Goal: Task Accomplishment & Management: Use online tool/utility

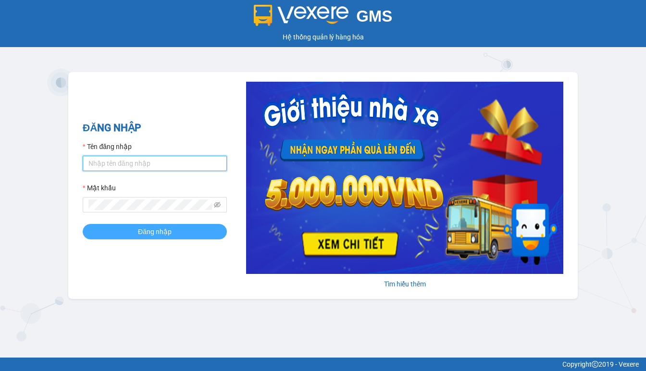
type input "thanh.duyquy"
click at [150, 229] on span "Đăng nhập" at bounding box center [155, 232] width 34 height 11
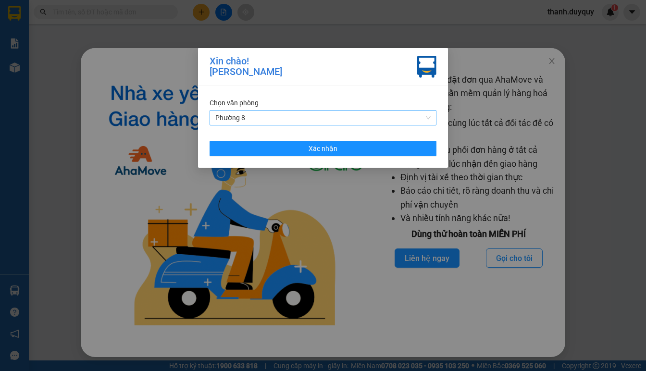
click at [433, 118] on div "Phường 8" at bounding box center [323, 117] width 227 height 15
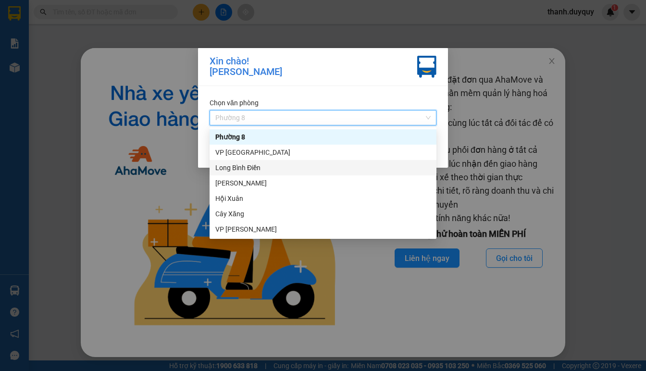
click at [258, 163] on div "Long Bình Điền" at bounding box center [322, 168] width 215 height 11
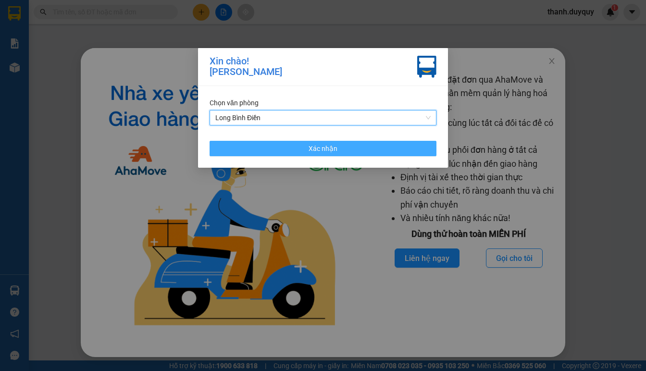
click at [312, 147] on span "Xác nhận" at bounding box center [323, 148] width 29 height 11
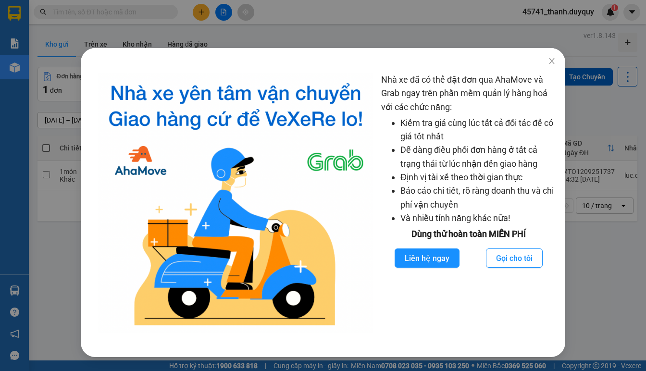
click at [593, 287] on div "Nhà xe đã có thể đặt đơn qua AhaMove và Grab ngay trên phần mềm quản lý hàng ho…" at bounding box center [323, 185] width 646 height 371
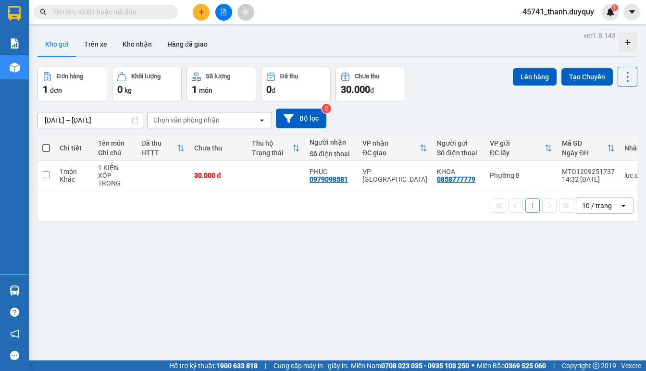
click at [94, 9] on input "text" at bounding box center [109, 12] width 113 height 11
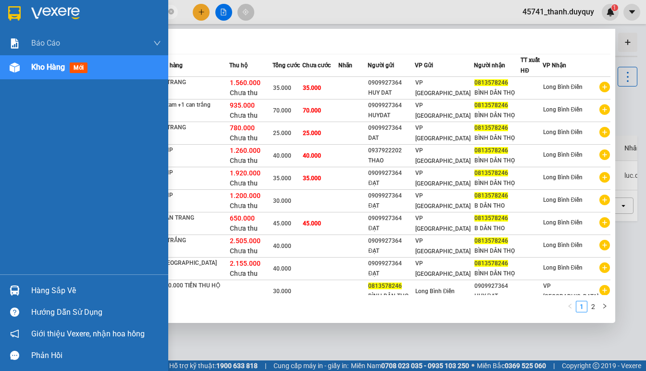
type input "0813578246"
click at [63, 289] on div "Hàng sắp về" at bounding box center [96, 291] width 130 height 14
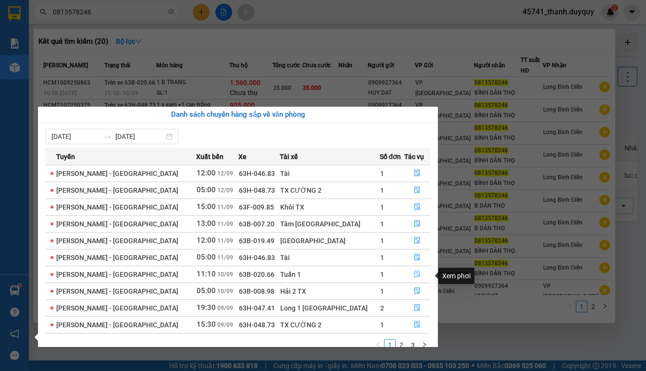
click at [415, 277] on icon "file-done" at bounding box center [418, 274] width 6 height 7
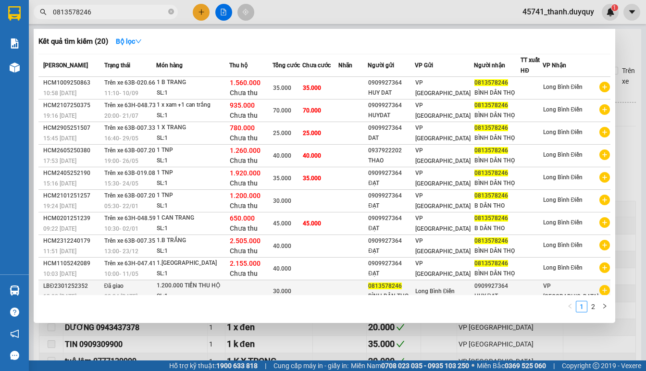
type input "[DATE]"
click at [187, 347] on div at bounding box center [323, 185] width 646 height 371
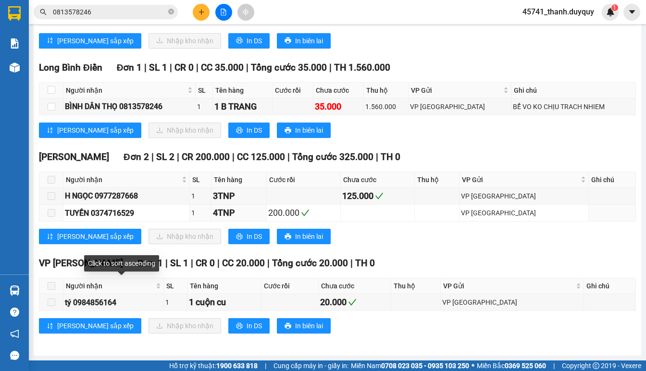
scroll to position [556, 0]
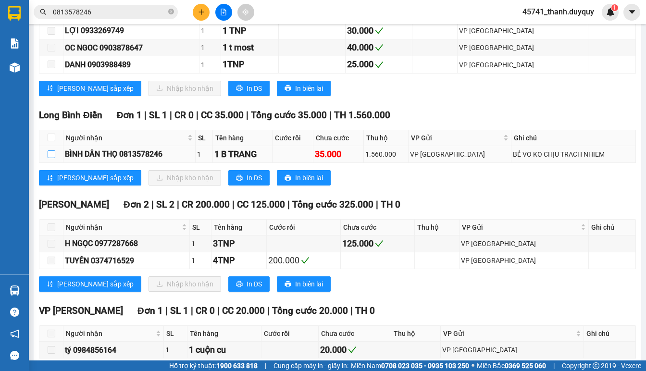
click at [50, 158] on input "checkbox" at bounding box center [52, 155] width 8 height 8
checkbox input "true"
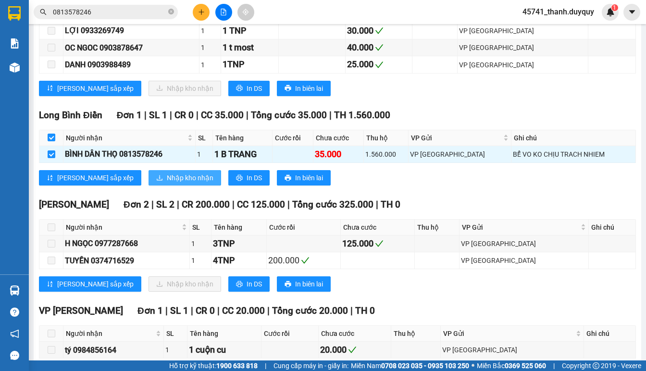
click at [167, 183] on span "Nhập kho nhận" at bounding box center [190, 178] width 47 height 11
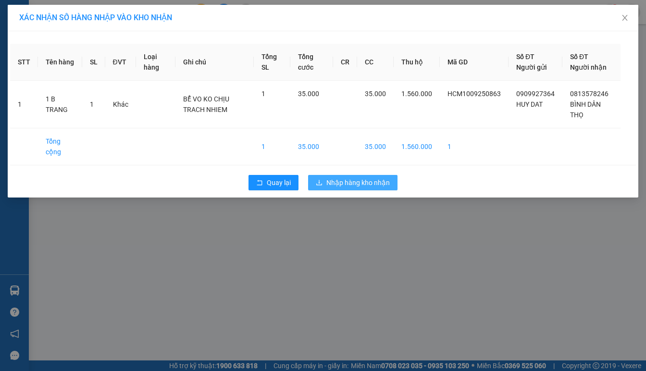
click at [356, 185] on span "Nhập hàng kho nhận" at bounding box center [358, 182] width 63 height 11
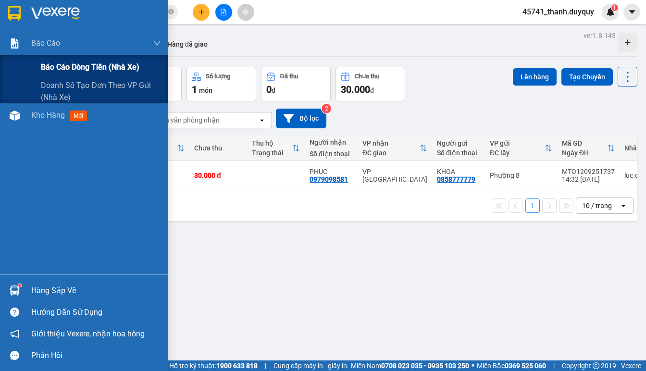
click at [41, 63] on span "Báo cáo dòng tiền (nhà xe)" at bounding box center [90, 67] width 99 height 12
